Goal: Transaction & Acquisition: Subscribe to service/newsletter

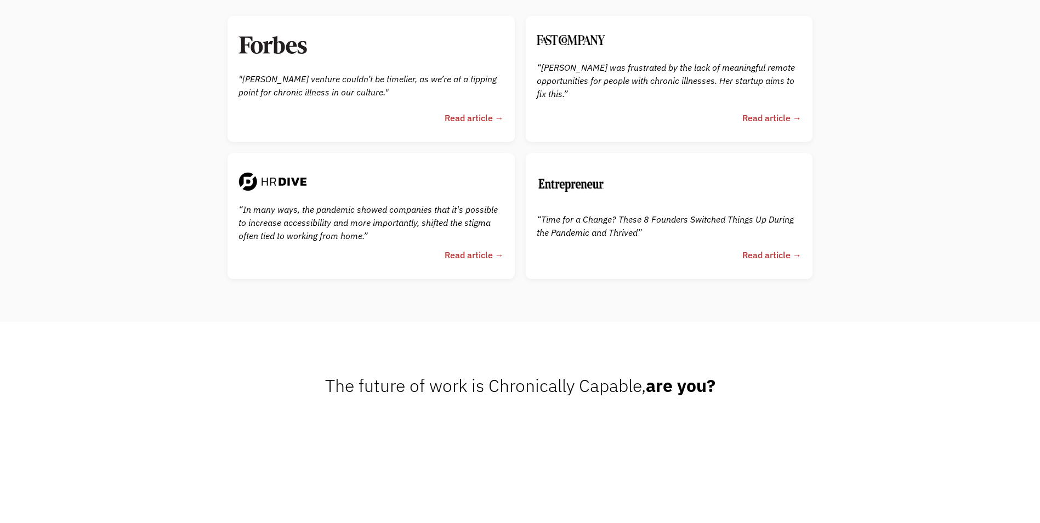
scroll to position [2784, 0]
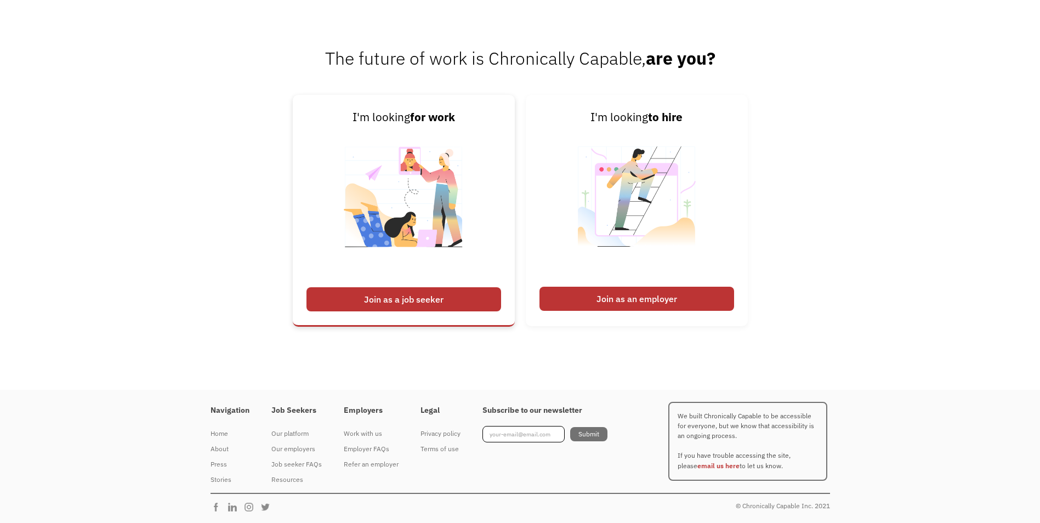
click at [391, 298] on div "Join as a job seeker" at bounding box center [404, 299] width 195 height 24
click at [371, 304] on div "Join as a job seeker" at bounding box center [404, 299] width 195 height 24
click at [387, 295] on div "Join as a job seeker" at bounding box center [404, 299] width 195 height 24
click at [377, 294] on div "Join as a job seeker" at bounding box center [404, 299] width 195 height 24
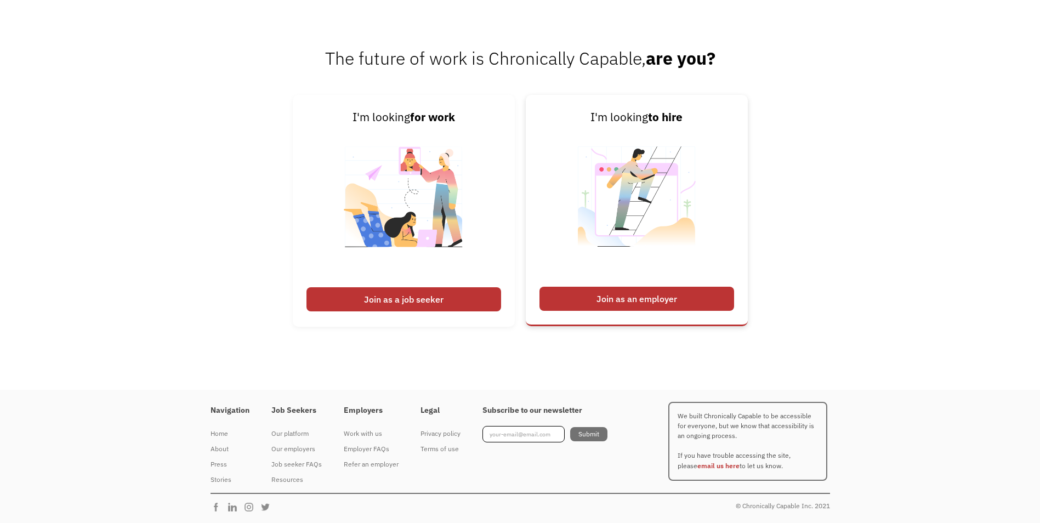
click at [680, 302] on div "Join as an employer" at bounding box center [637, 299] width 195 height 24
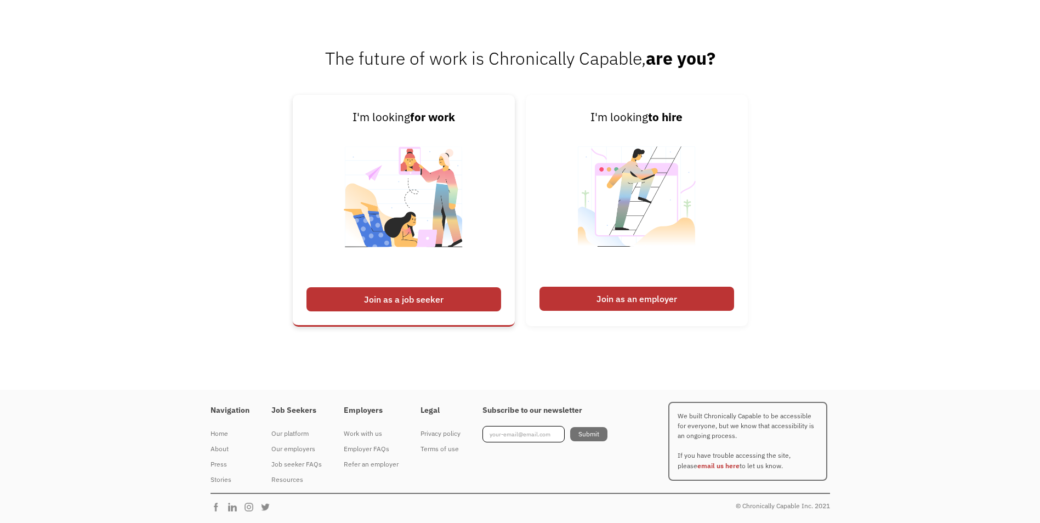
click at [441, 301] on div "Join as a job seeker" at bounding box center [404, 299] width 195 height 24
click at [386, 290] on div "Join as a job seeker" at bounding box center [404, 299] width 195 height 24
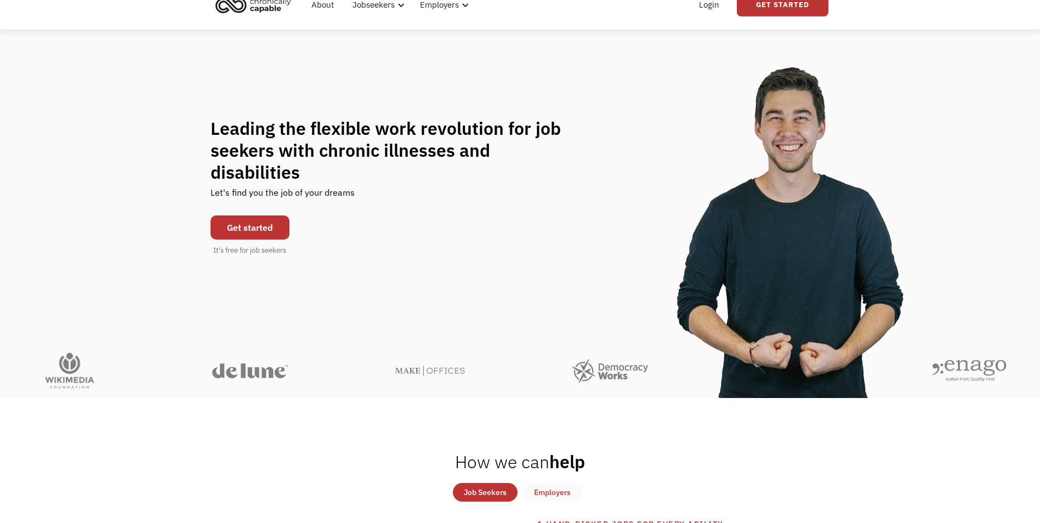
scroll to position [0, 0]
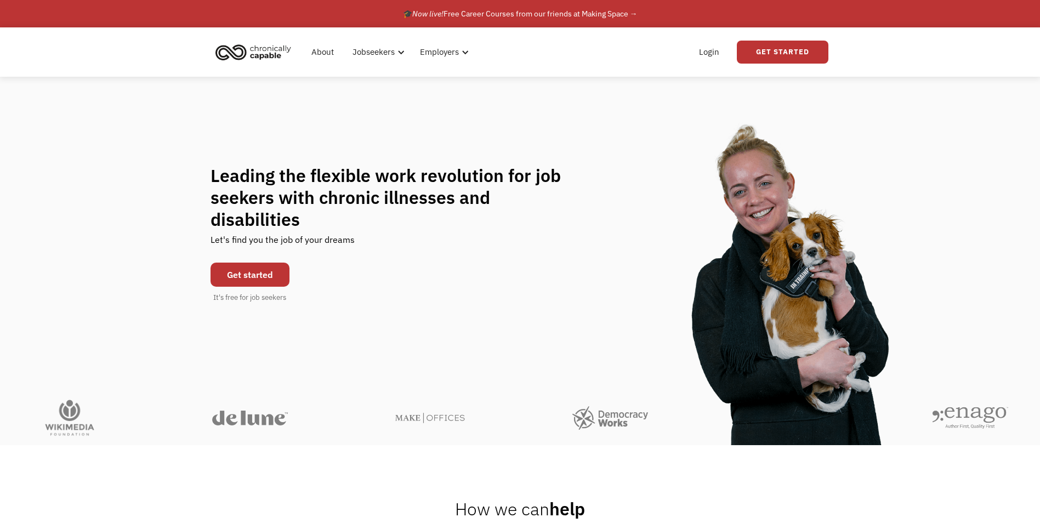
click at [236, 263] on link "Get started" at bounding box center [250, 275] width 79 height 24
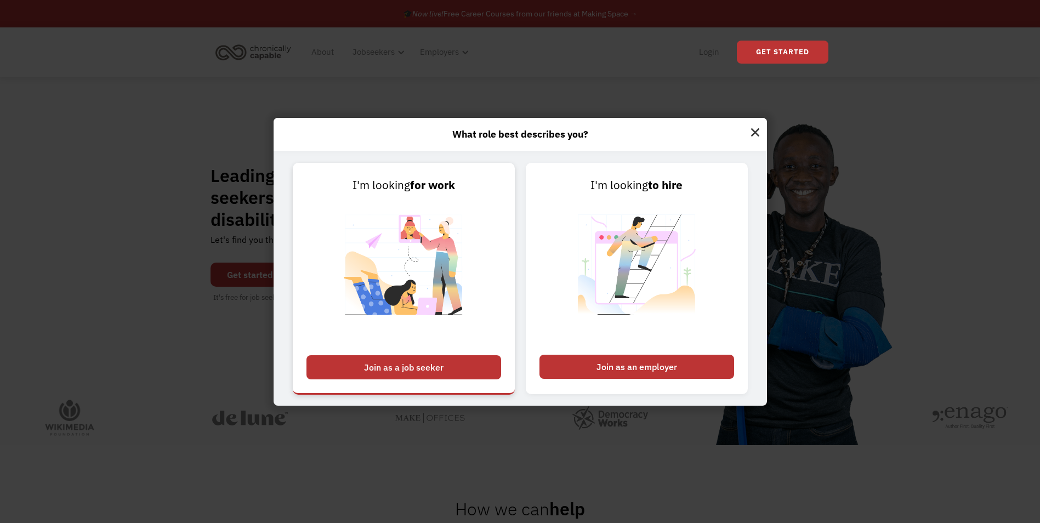
click at [440, 371] on div "Join as a job seeker" at bounding box center [404, 367] width 195 height 24
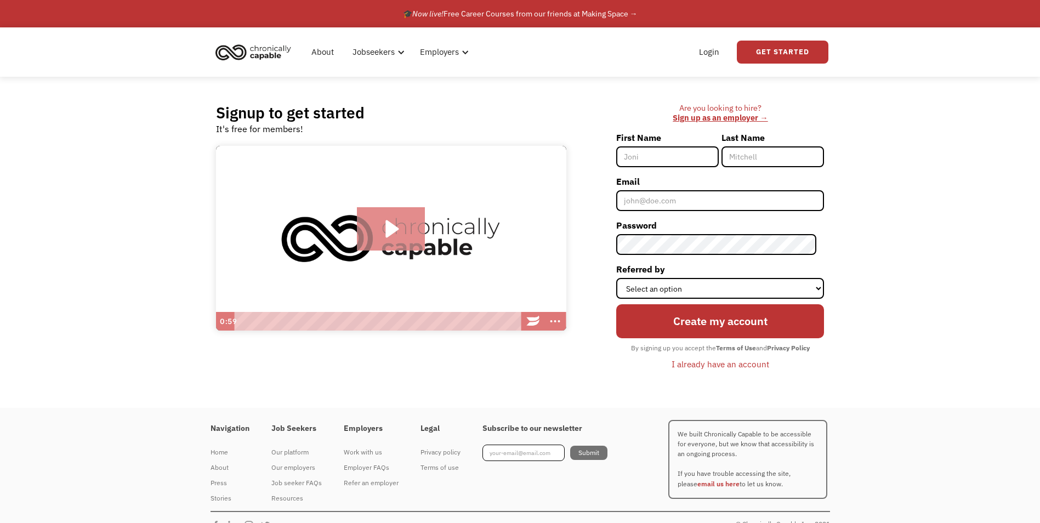
click at [389, 230] on icon "Play Video: Introducing Chronically Capable" at bounding box center [392, 229] width 13 height 18
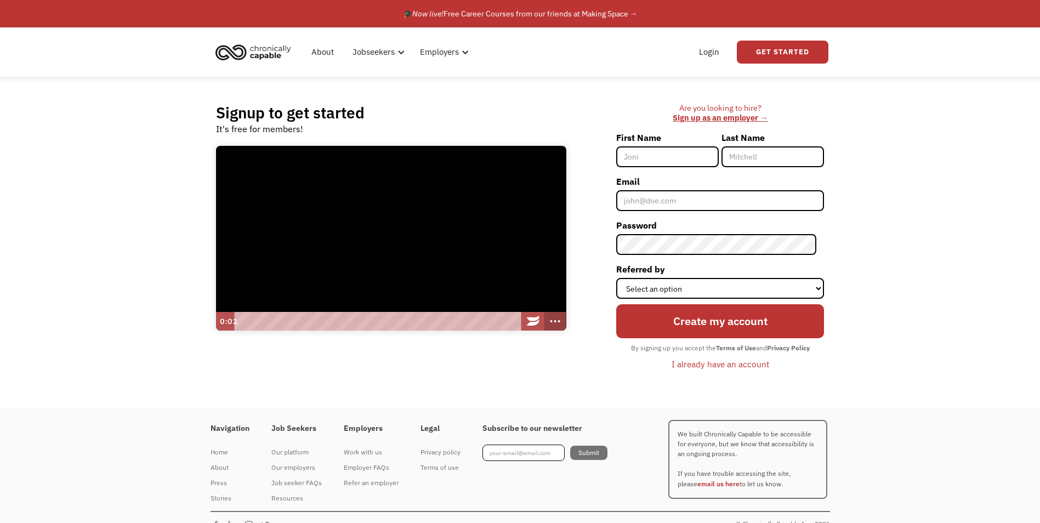
click at [554, 320] on icon "Show more buttons" at bounding box center [556, 321] width 22 height 19
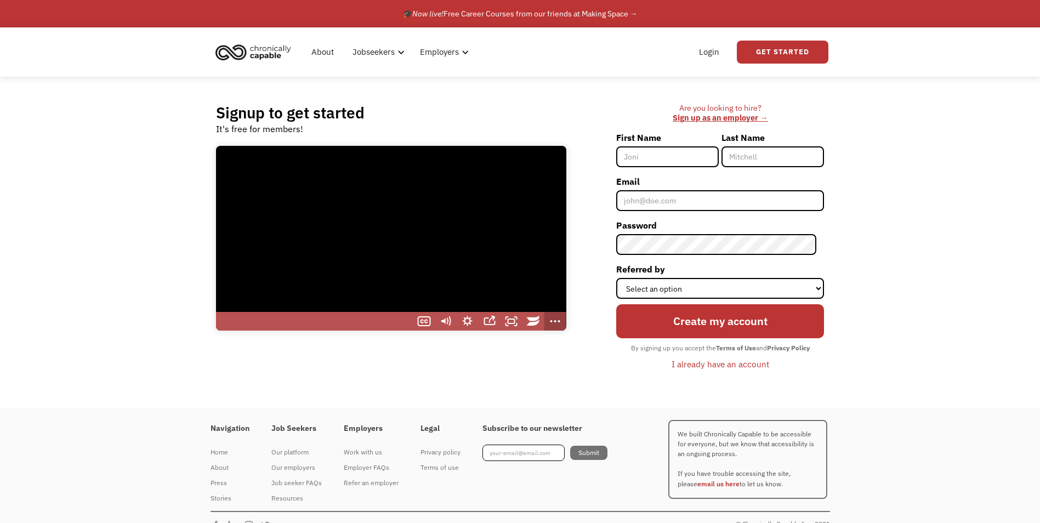
click at [554, 320] on icon "Show fewer buttons" at bounding box center [556, 321] width 22 height 19
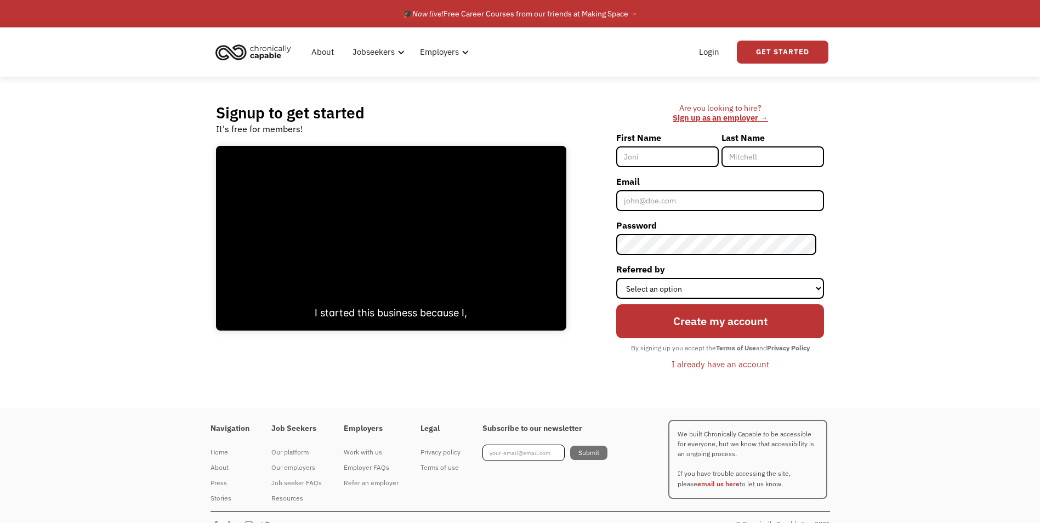
drag, startPoint x: 170, startPoint y: 158, endPoint x: 101, endPoint y: 180, distance: 72.3
click at [101, 180] on div "Signup to get started It's free for members! Click for sound @keyframes VOLUME_…" at bounding box center [520, 242] width 1040 height 331
drag, startPoint x: 549, startPoint y: 354, endPoint x: 368, endPoint y: 357, distance: 181.0
click at [368, 357] on div "Signup to get started It's free for members! Click for sound @keyframes VOLUME_…" at bounding box center [521, 242] width 642 height 331
